Goal: Information Seeking & Learning: Learn about a topic

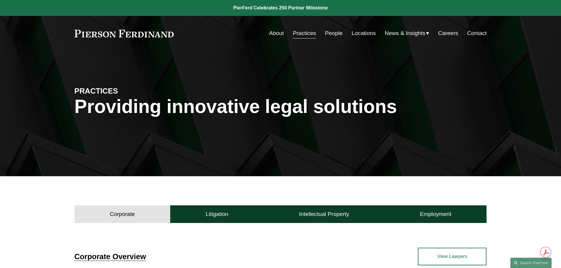
click at [308, 36] on link "Practices" at bounding box center [304, 33] width 23 height 11
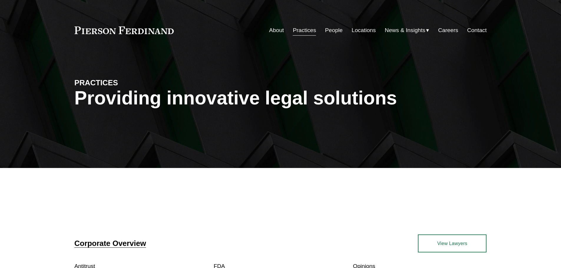
scroll to position [80, 0]
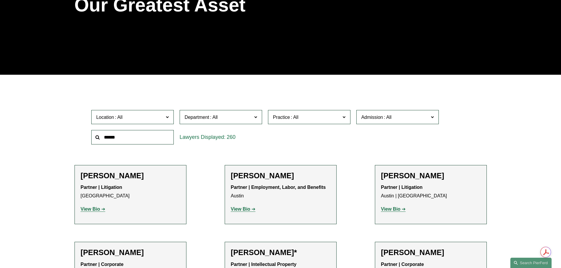
scroll to position [118, 0]
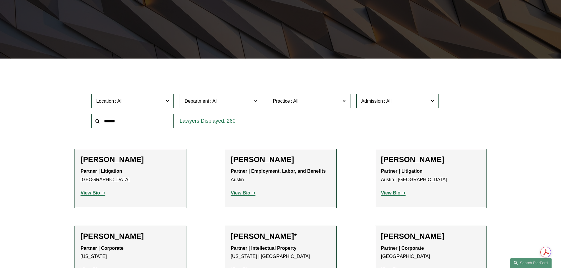
click at [136, 123] on input "text" at bounding box center [132, 121] width 82 height 14
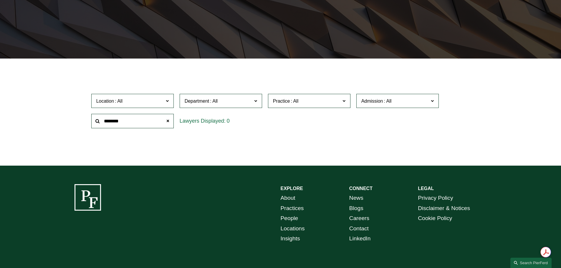
type input "********"
click at [166, 121] on span at bounding box center [168, 121] width 12 height 12
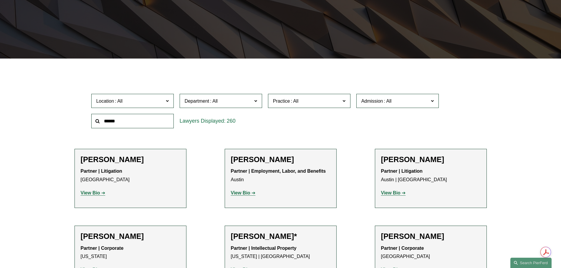
click at [309, 100] on span "Practice" at bounding box center [306, 101] width 67 height 8
click at [251, 104] on span "Department" at bounding box center [218, 101] width 67 height 8
click at [0, 0] on link "Corporate" at bounding box center [0, 0] width 0 height 0
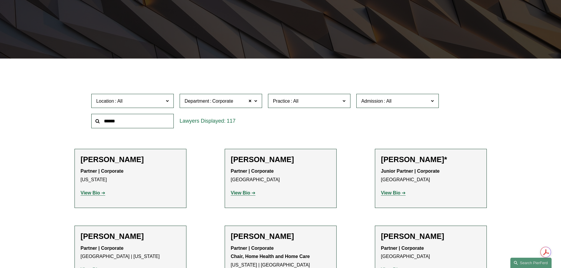
click at [207, 103] on span "Department" at bounding box center [197, 101] width 25 height 5
click at [306, 105] on span "Practice" at bounding box center [306, 101] width 67 height 8
click at [0, 0] on link "Banking and Financial Services" at bounding box center [0, 0] width 0 height 0
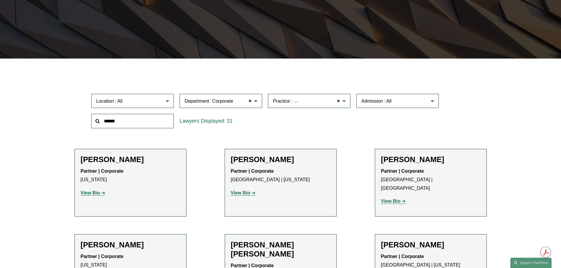
scroll to position [147, 0]
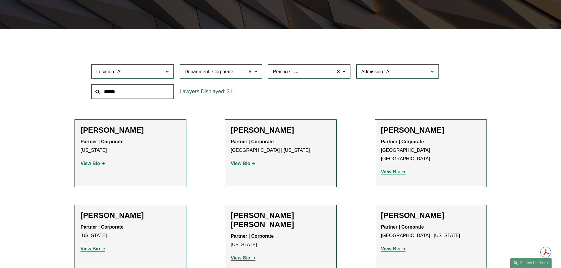
click at [116, 94] on input "text" at bounding box center [132, 92] width 82 height 14
click at [251, 73] on span at bounding box center [251, 72] width 4 height 8
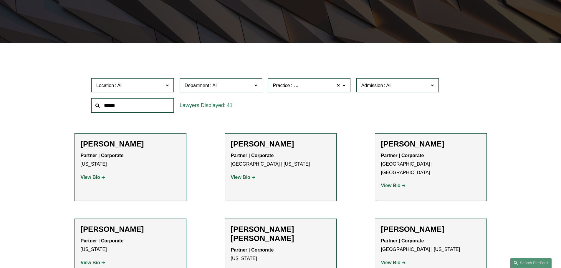
scroll to position [118, 0]
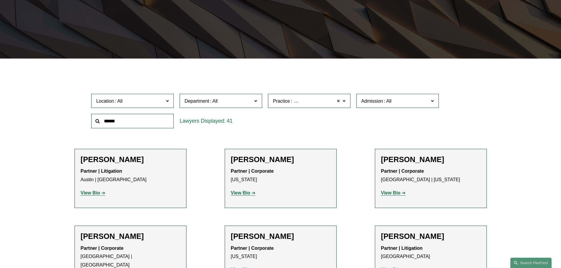
click at [339, 103] on span at bounding box center [339, 101] width 4 height 8
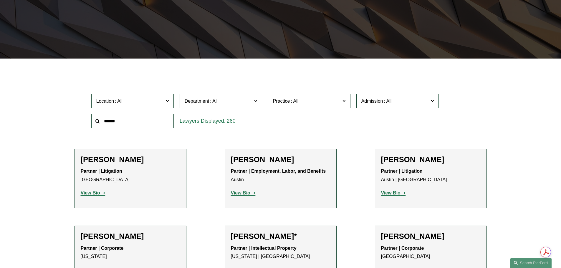
click at [168, 121] on input "text" at bounding box center [132, 121] width 82 height 14
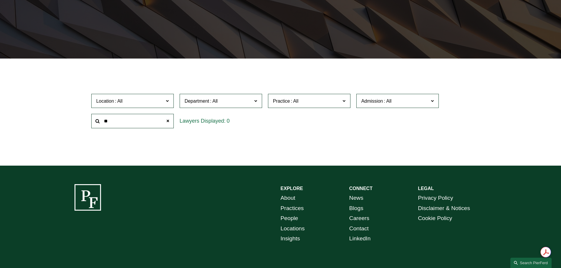
type input "*"
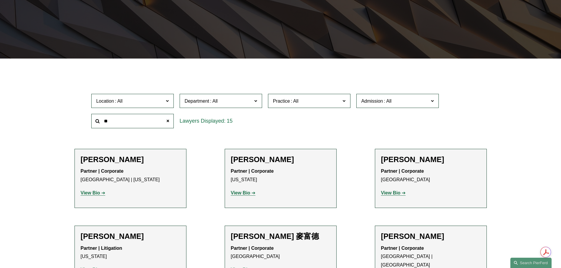
type input "*"
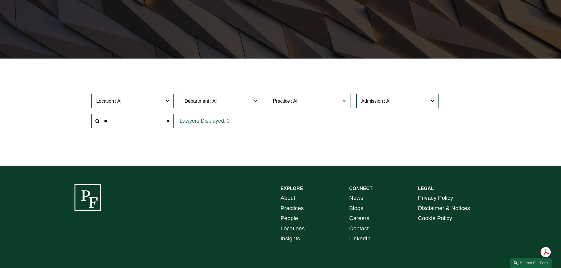
type input "*"
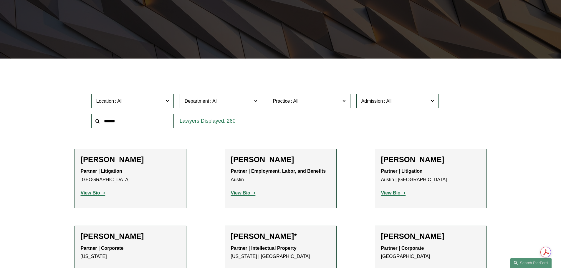
click at [408, 103] on span "Admission" at bounding box center [394, 101] width 67 height 8
click at [346, 104] on label "Practice" at bounding box center [309, 101] width 82 height 14
click at [0, 0] on link "Banking and Financial Services" at bounding box center [0, 0] width 0 height 0
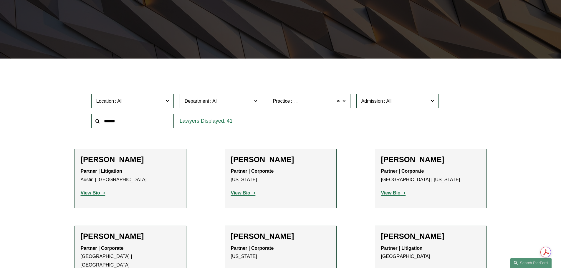
click at [95, 193] on strong "View Bio" at bounding box center [90, 193] width 19 height 5
click at [147, 124] on input "text" at bounding box center [132, 121] width 82 height 14
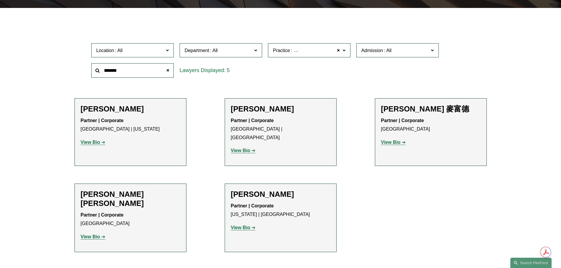
scroll to position [177, 0]
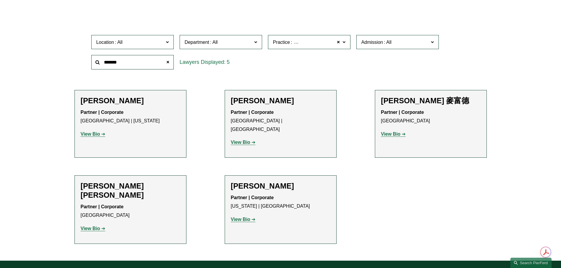
type input "*******"
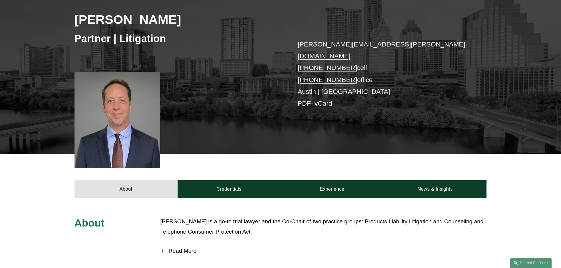
scroll to position [88, 0]
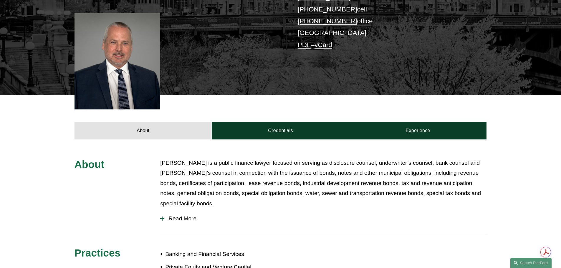
scroll to position [147, 0]
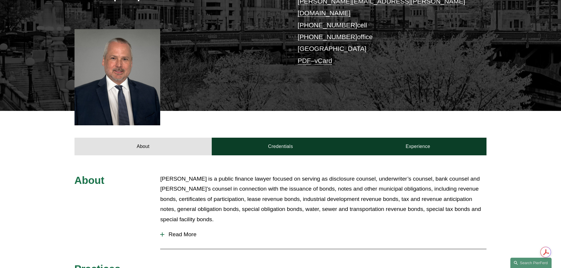
click at [179, 232] on span "Read More" at bounding box center [325, 235] width 322 height 6
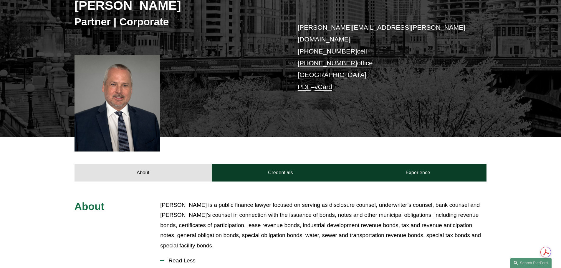
scroll to position [118, 0]
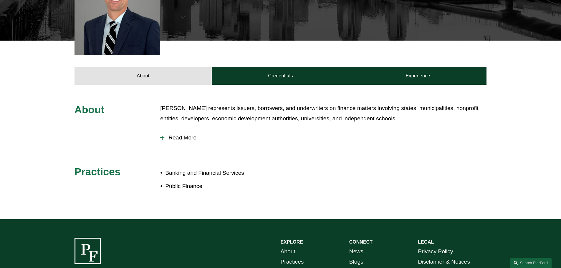
scroll to position [206, 0]
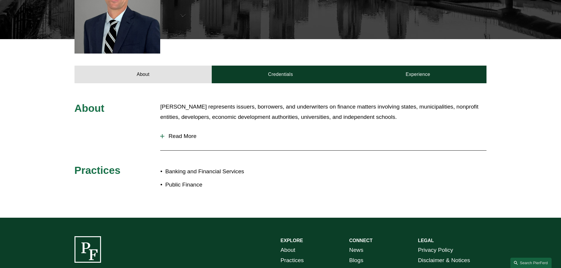
click at [179, 133] on span "Read More" at bounding box center [325, 136] width 322 height 6
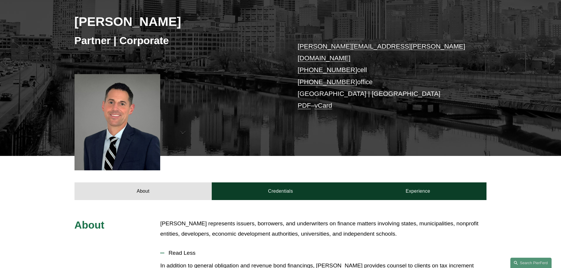
scroll to position [88, 0]
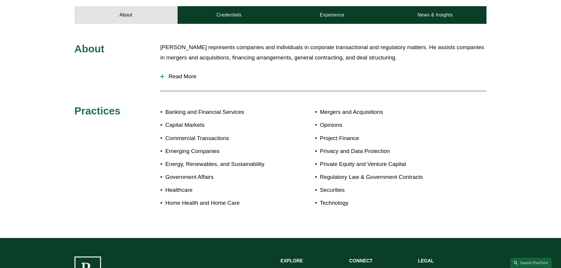
scroll to position [265, 0]
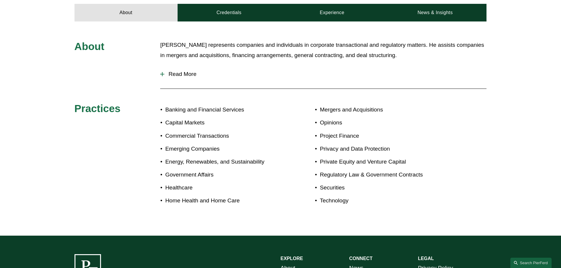
click at [167, 71] on span "Read More" at bounding box center [325, 74] width 322 height 6
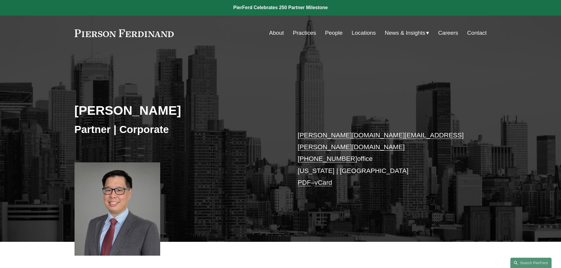
scroll to position [0, 0]
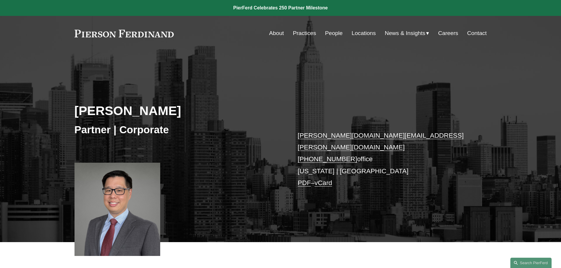
click at [270, 35] on link "About" at bounding box center [276, 33] width 15 height 11
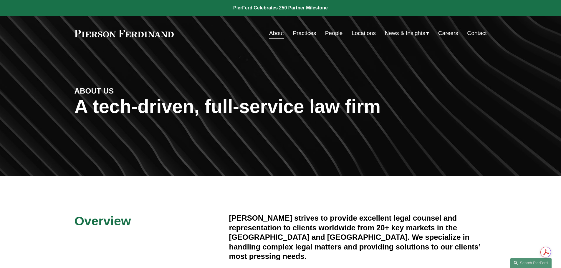
click at [302, 33] on link "Practices" at bounding box center [304, 33] width 23 height 11
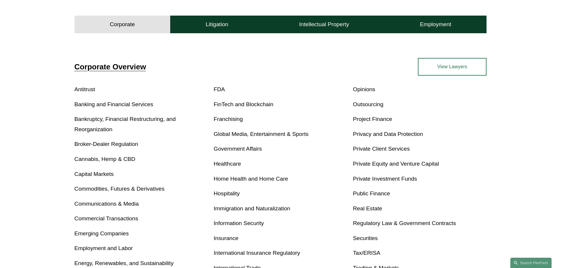
scroll to position [177, 0]
